Goal: Task Accomplishment & Management: Use online tool/utility

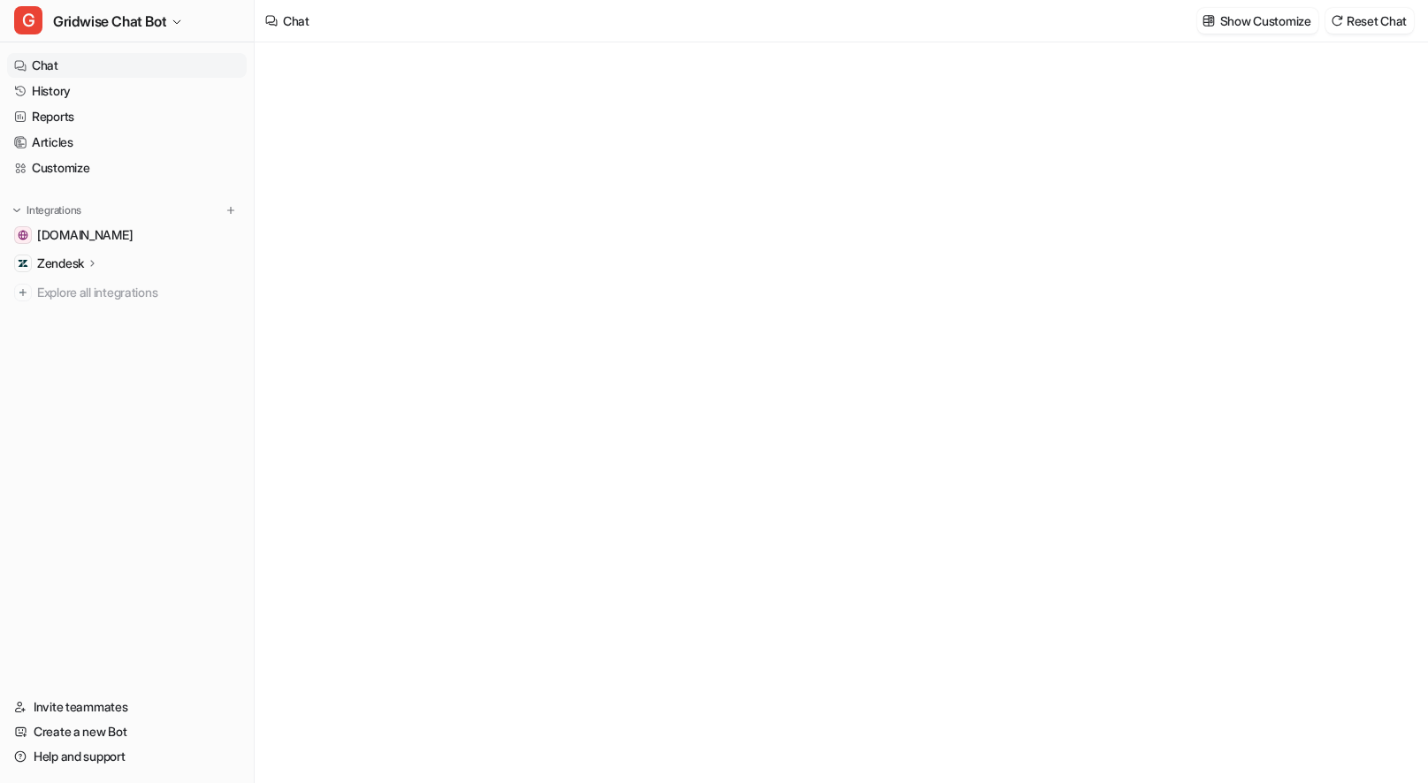
type textarea "**********"
click at [68, 91] on link "History" at bounding box center [127, 91] width 240 height 25
